Goal: Information Seeking & Learning: Learn about a topic

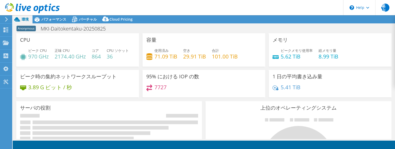
select select "USD"
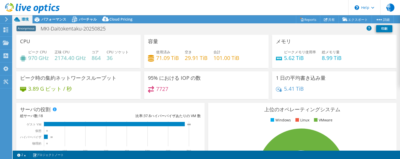
click at [305, 78] on h3 "1 日の平均書き込み量" at bounding box center [301, 78] width 50 height 6
copy div "1 日の平均書き込み量"
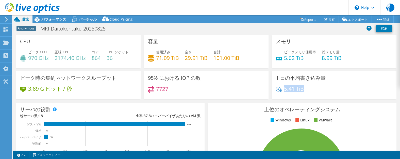
drag, startPoint x: 313, startPoint y: 88, endPoint x: 282, endPoint y: 88, distance: 30.2
click at [282, 88] on div "5.41 TiB" at bounding box center [334, 91] width 117 height 11
copy h4 "5.41 TiB"
click at [163, 89] on h4 "7727" at bounding box center [162, 89] width 12 height 6
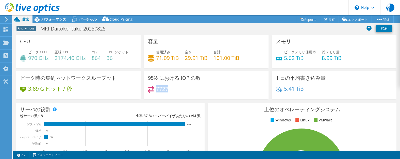
click at [163, 89] on h4 "7727" at bounding box center [162, 89] width 12 height 6
copy h4 "7727"
click at [15, 102] on div "サーバの役割 物理サーバは、Collector ランのターゲットであったベアメタルサーバを示しています。 仮想サーバは、システムが仮想マシンとして識別された …" at bounding box center [110, 129] width 192 height 57
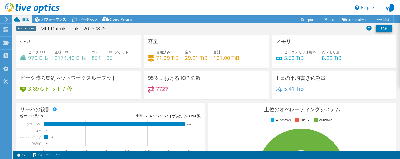
click at [18, 114] on div "サーバの役割 物理サーバは、Collector ランのターゲットであったベアメタルサーバを示しています。 仮想サーバは、システムが仮想マシンとして識別された …" at bounding box center [110, 129] width 188 height 53
drag, startPoint x: 280, startPoint y: 53, endPoint x: 295, endPoint y: 52, distance: 15.5
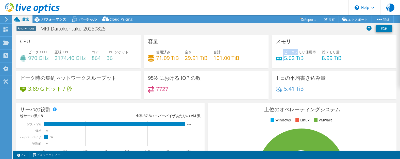
click at [295, 52] on div "ピークメモリ使用率 5.62 TiB" at bounding box center [296, 54] width 40 height 11
click at [295, 52] on span "ピークメモリ使用率" at bounding box center [300, 52] width 32 height 5
drag, startPoint x: 320, startPoint y: 52, endPoint x: 336, endPoint y: 52, distance: 16.3
click at [336, 52] on span "総メモリ量" at bounding box center [331, 52] width 18 height 5
copy span "総メモリ量"
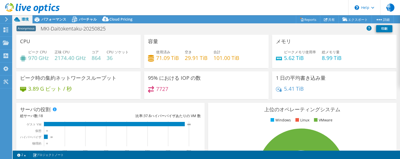
drag, startPoint x: 4, startPoint y: 123, endPoint x: 92, endPoint y: 113, distance: 89.3
click at [322, 57] on h4 "8.99 TiB" at bounding box center [332, 58] width 20 height 6
drag, startPoint x: 319, startPoint y: 57, endPoint x: 339, endPoint y: 57, distance: 19.6
click at [339, 57] on div "ピークメモリ使用率 5.62 TiB 総メモリ量 8.99 TiB" at bounding box center [334, 57] width 117 height 17
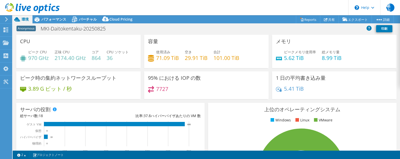
click at [341, 57] on div "ピークメモリ使用率 5.62 TiB 総メモリ量 8.99 TiB" at bounding box center [334, 57] width 117 height 17
drag, startPoint x: 341, startPoint y: 57, endPoint x: 323, endPoint y: 57, distance: 18.8
click at [323, 57] on div "ピークメモリ使用率 5.62 TiB 総メモリ量 8.99 TiB" at bounding box center [334, 57] width 117 height 17
copy div "8.99 TiB"
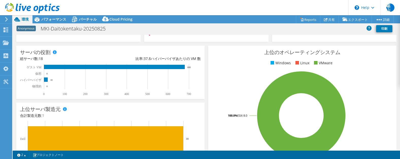
scroll to position [51, 0]
